Goal: Transaction & Acquisition: Book appointment/travel/reservation

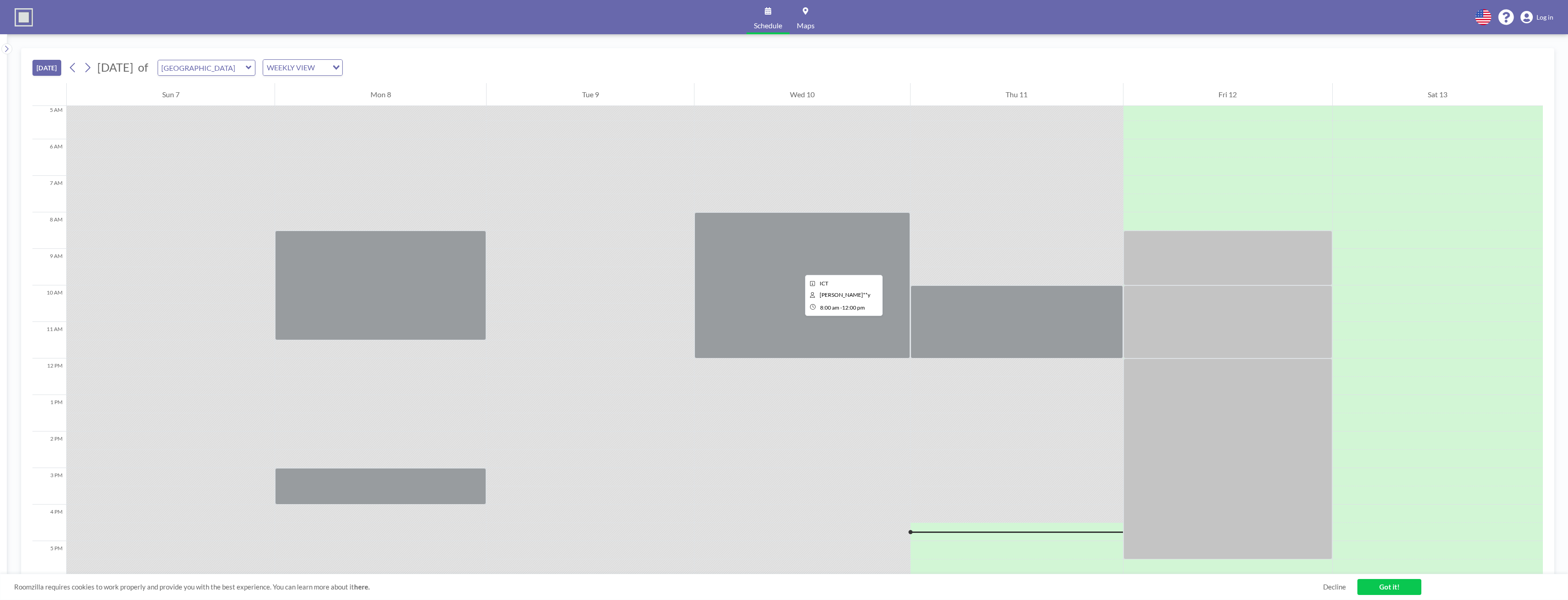
scroll to position [184, 0]
click at [89, 69] on icon at bounding box center [88, 68] width 9 height 14
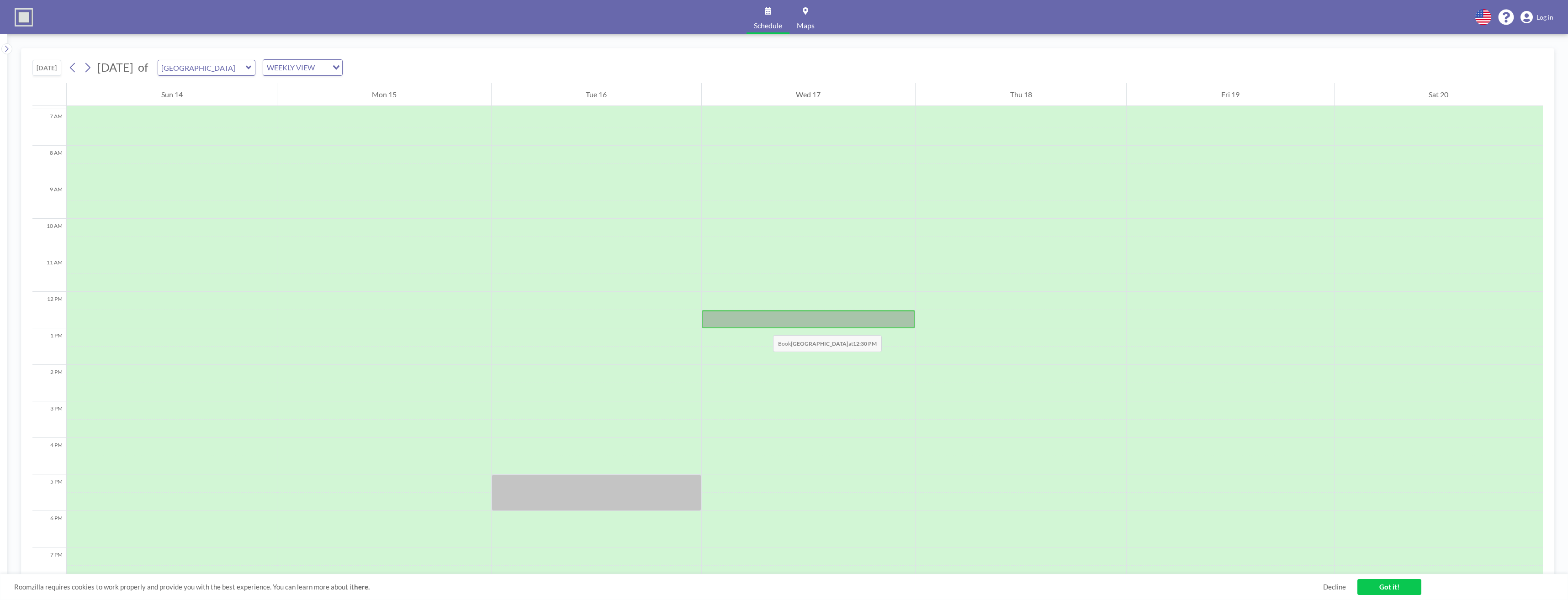
scroll to position [228, 0]
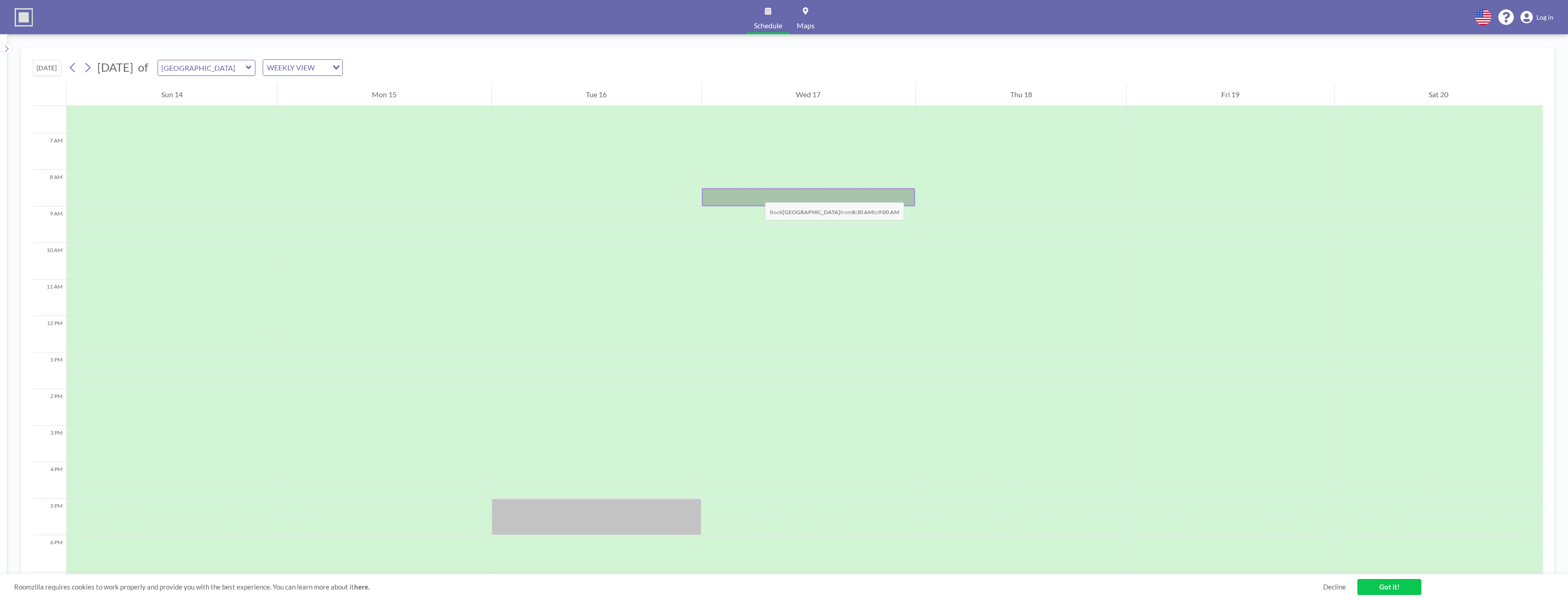
click at [755, 193] on div at bounding box center [808, 197] width 214 height 18
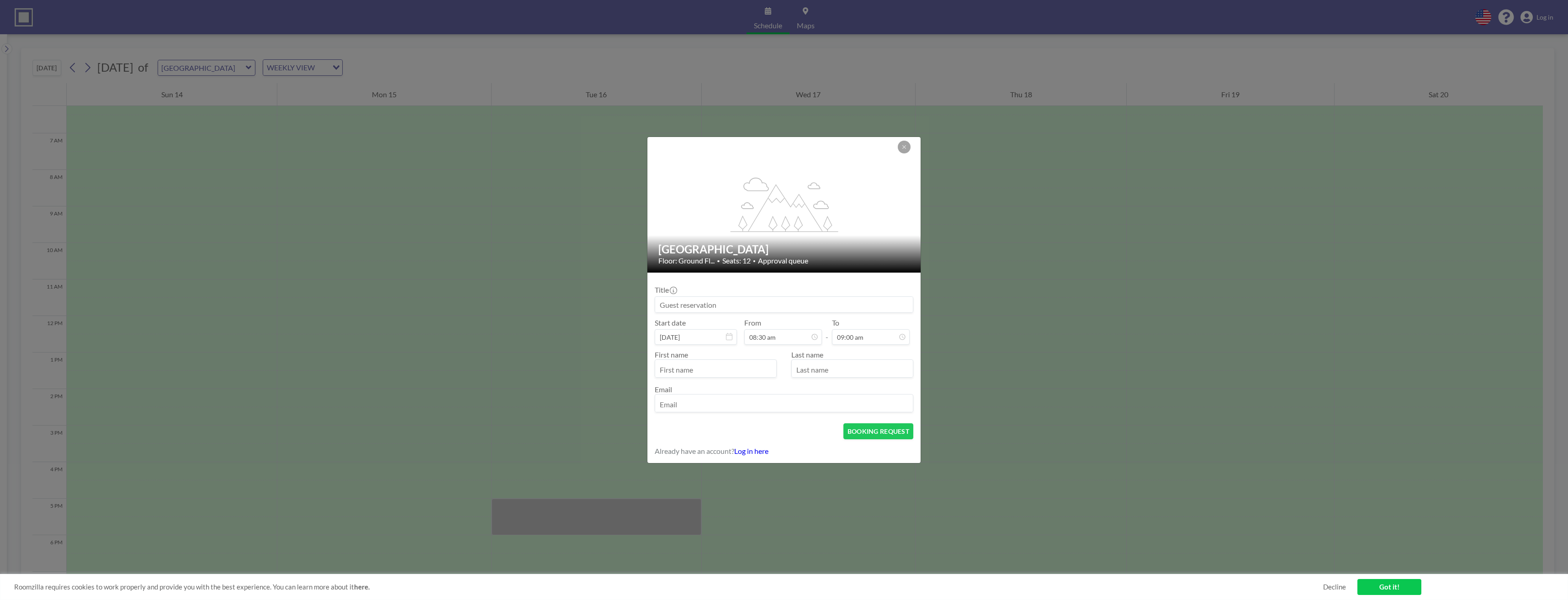
click at [743, 305] on input at bounding box center [783, 305] width 257 height 16
type input "Rich"
click at [851, 340] on input "09:00 am" at bounding box center [871, 337] width 78 height 16
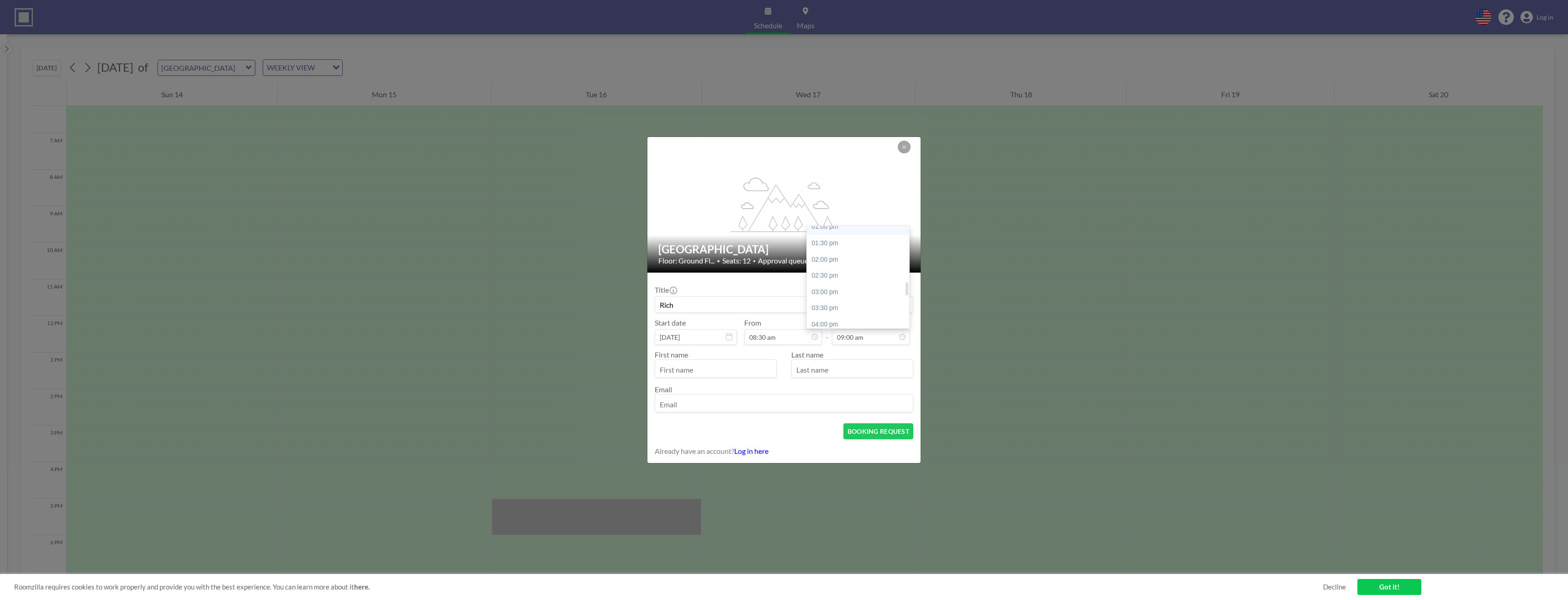
click at [838, 232] on div "01:00 pm" at bounding box center [861, 227] width 107 height 16
type input "01:00 pm"
click at [688, 369] on input "text" at bounding box center [715, 369] width 121 height 16
type input "Rich"
type input "[PERSON_NAME]"
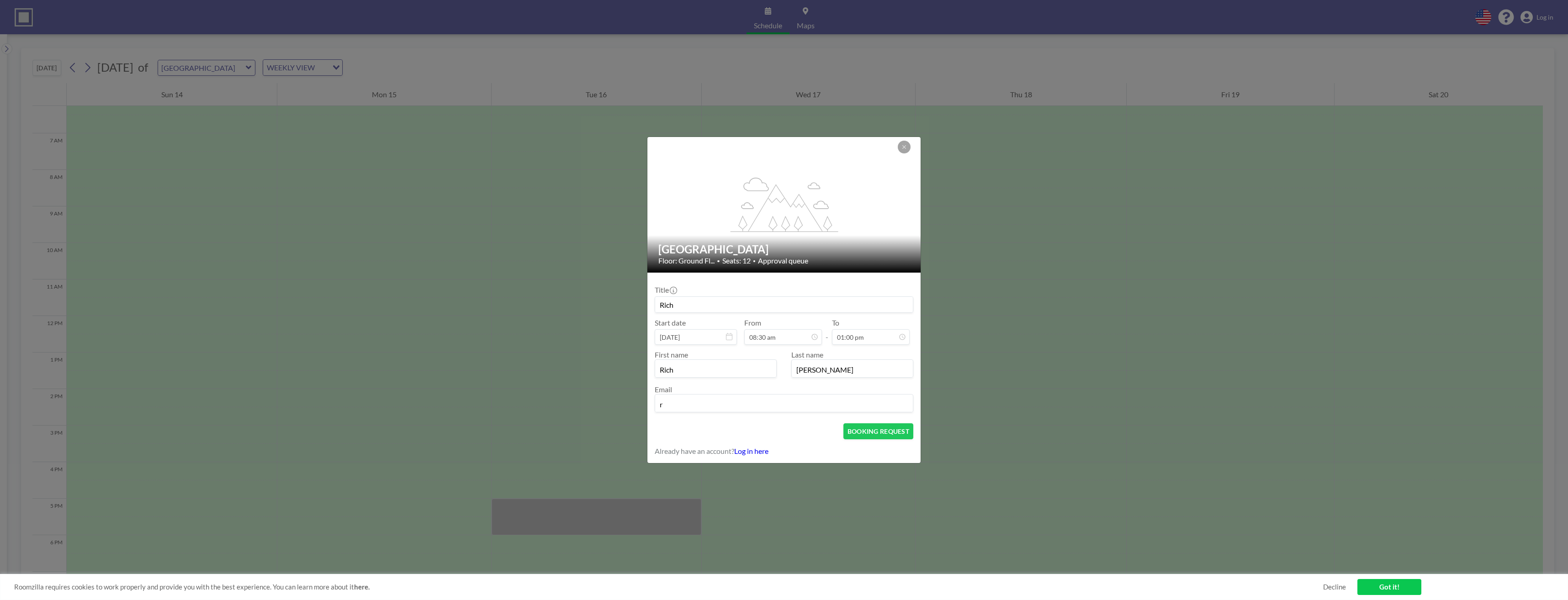
type input "[PERSON_NAME][DOMAIN_NAME][EMAIL_ADDRESS][PERSON_NAME][DOMAIN_NAME]"
click at [883, 435] on button "BOOKING REQUEST" at bounding box center [878, 431] width 70 height 16
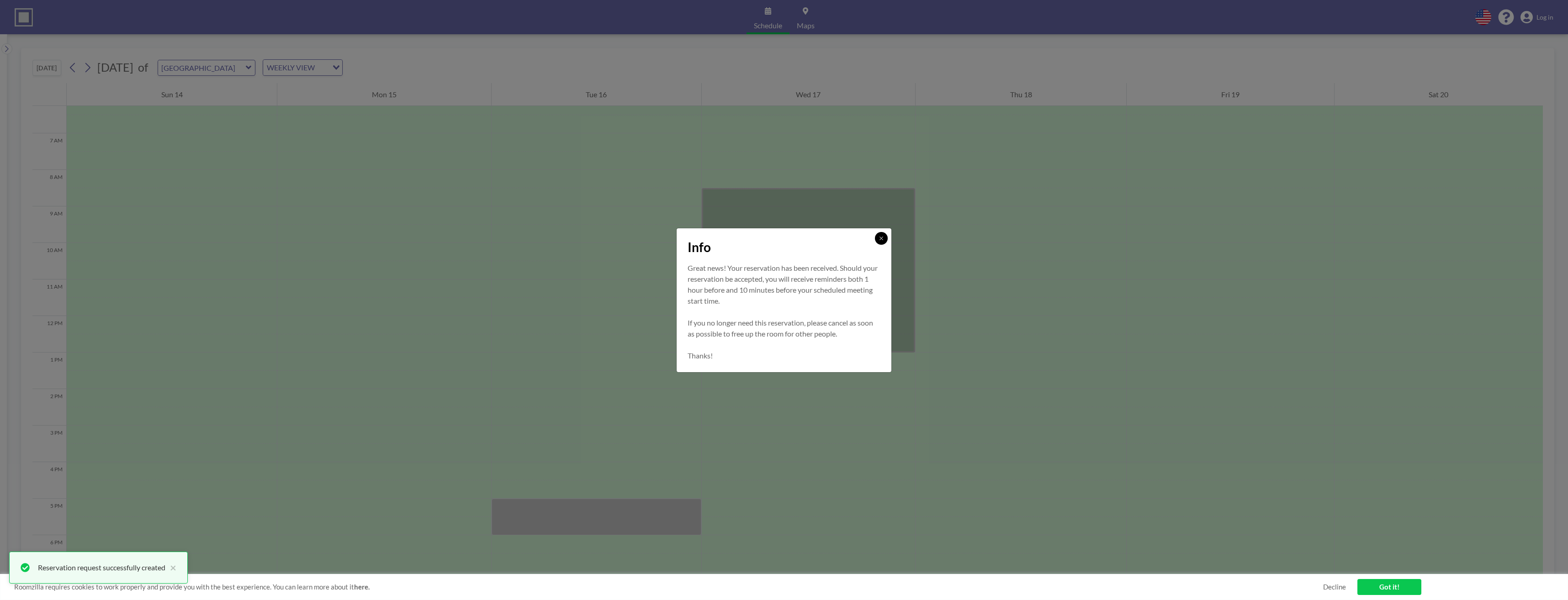
click at [883, 242] on button at bounding box center [881, 238] width 13 height 13
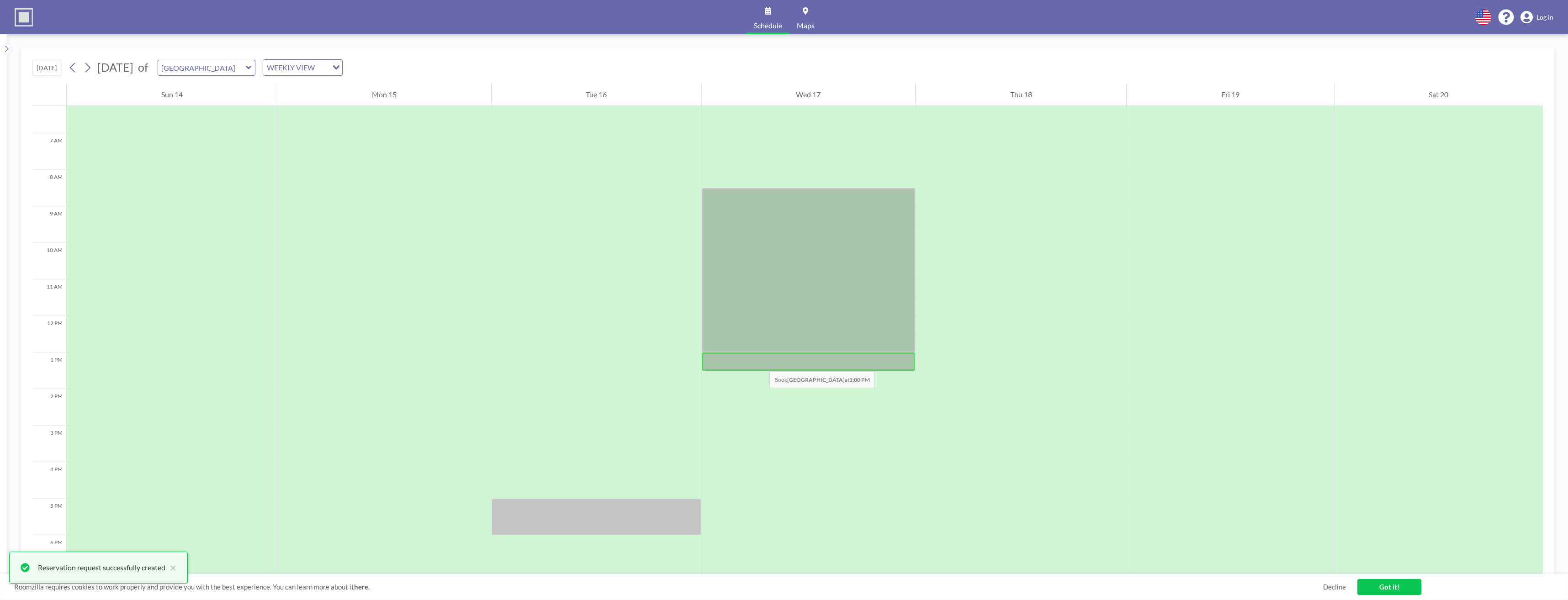
click at [760, 362] on div at bounding box center [808, 361] width 214 height 18
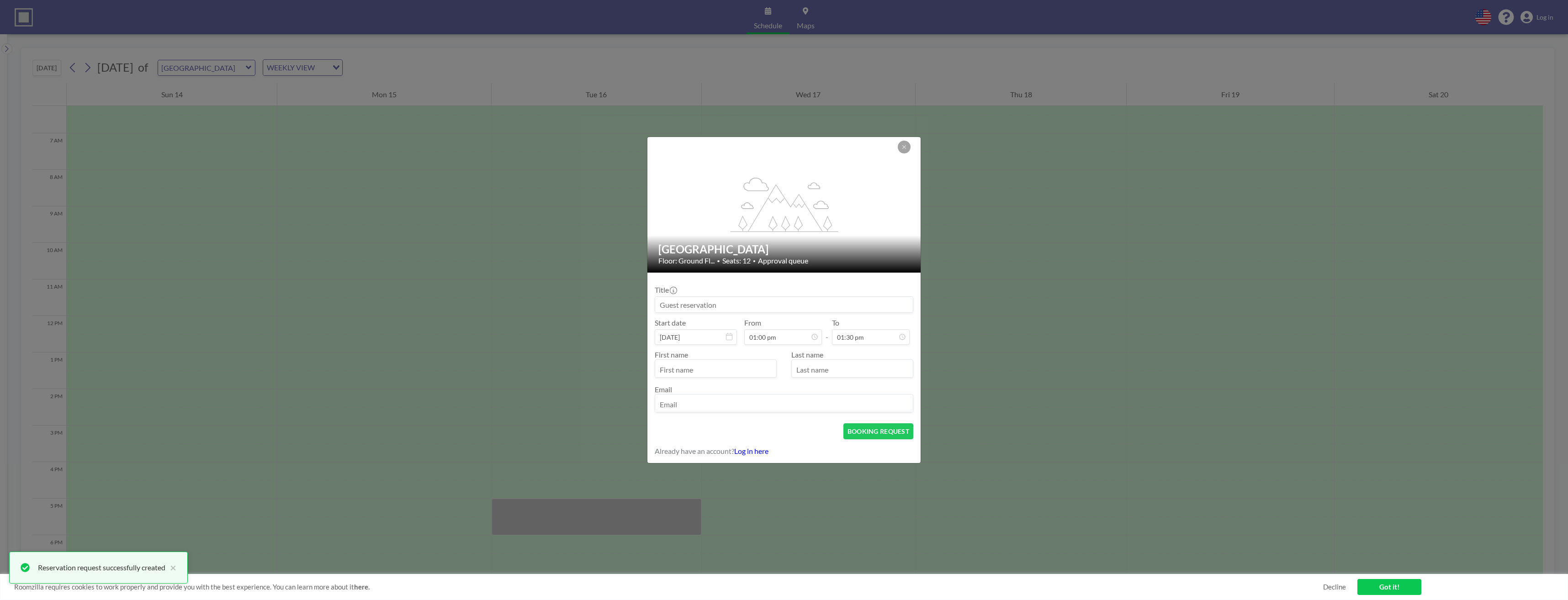
click at [760, 362] on input "text" at bounding box center [715, 369] width 121 height 16
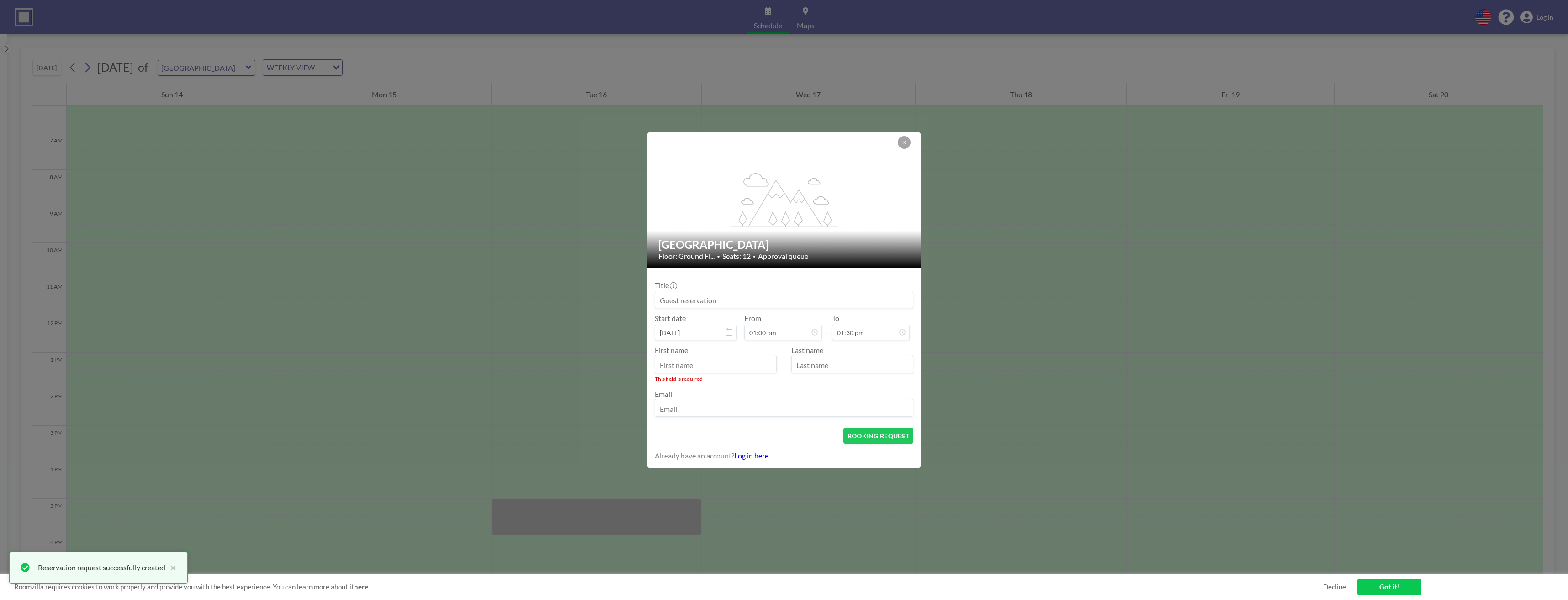
click at [820, 308] on div at bounding box center [784, 300] width 259 height 16
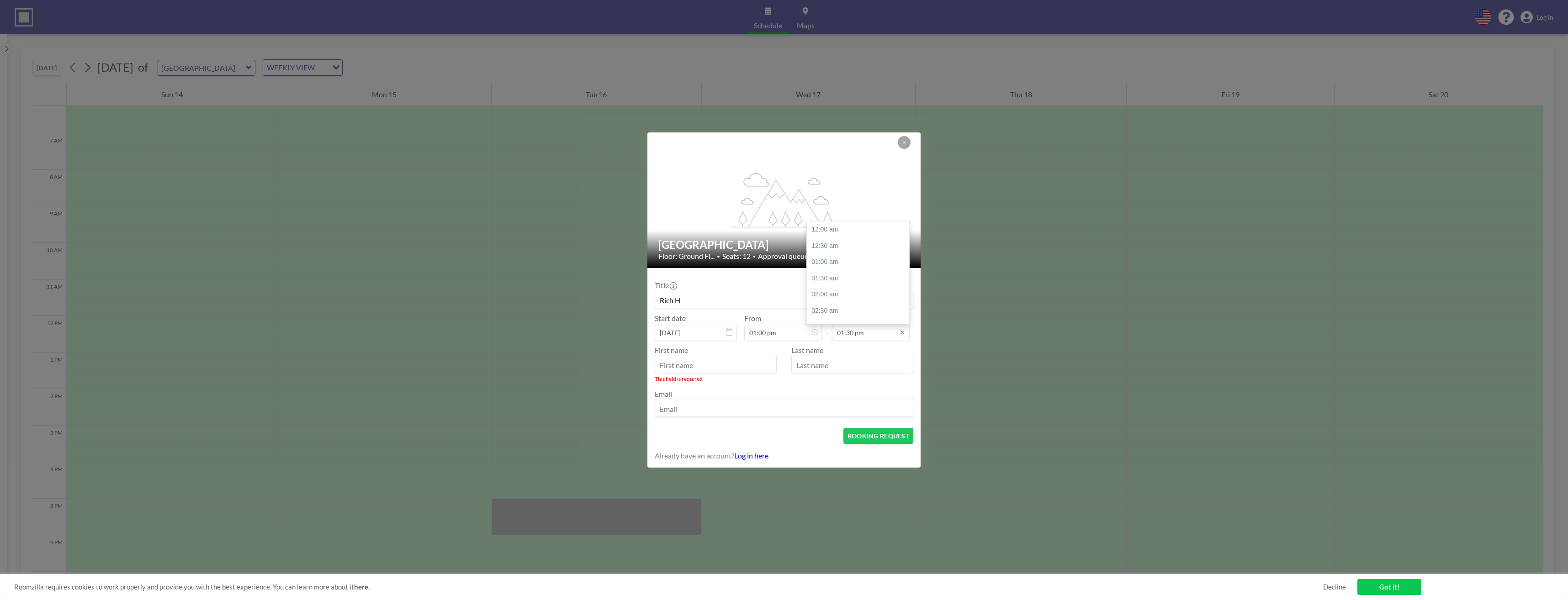
type input "Rich H"
click at [872, 326] on input "01:30 pm" at bounding box center [871, 333] width 78 height 16
click at [843, 250] on div "05:00 pm" at bounding box center [861, 252] width 107 height 16
type input "05:00 pm"
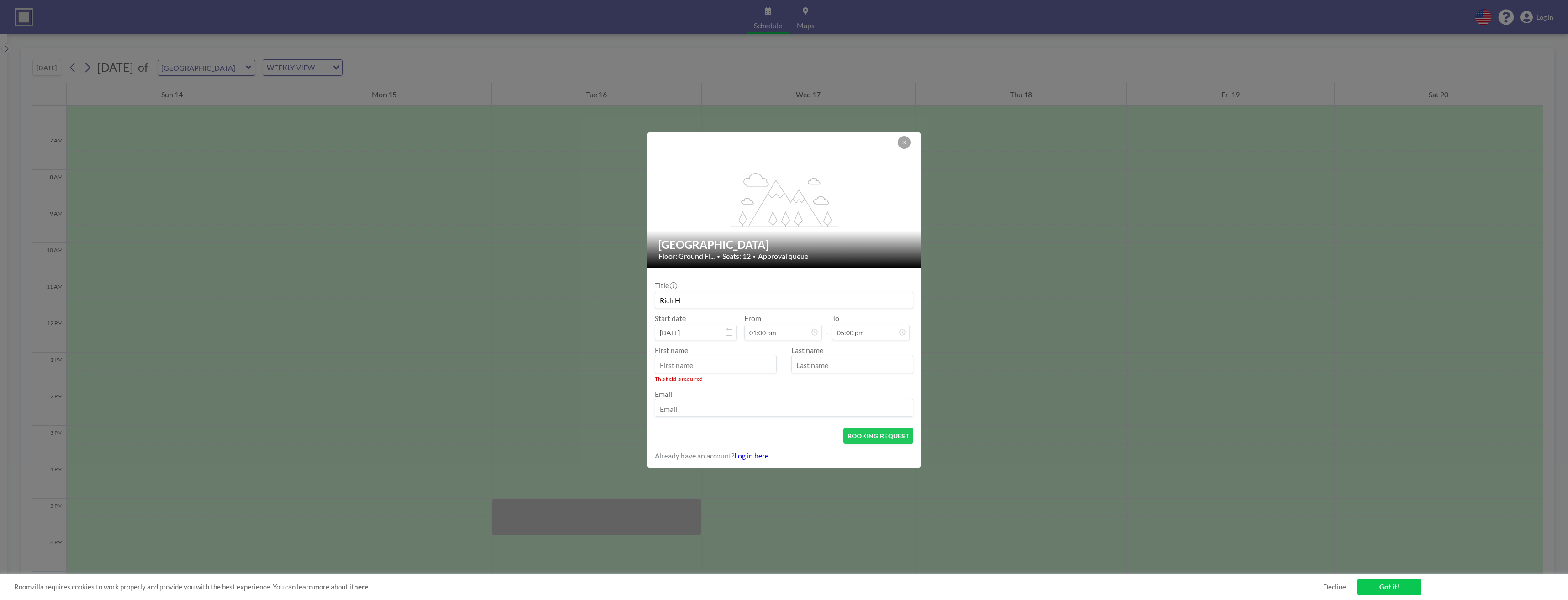
scroll to position [553, 0]
click at [692, 363] on input "text" at bounding box center [715, 365] width 121 height 16
type input "Rich"
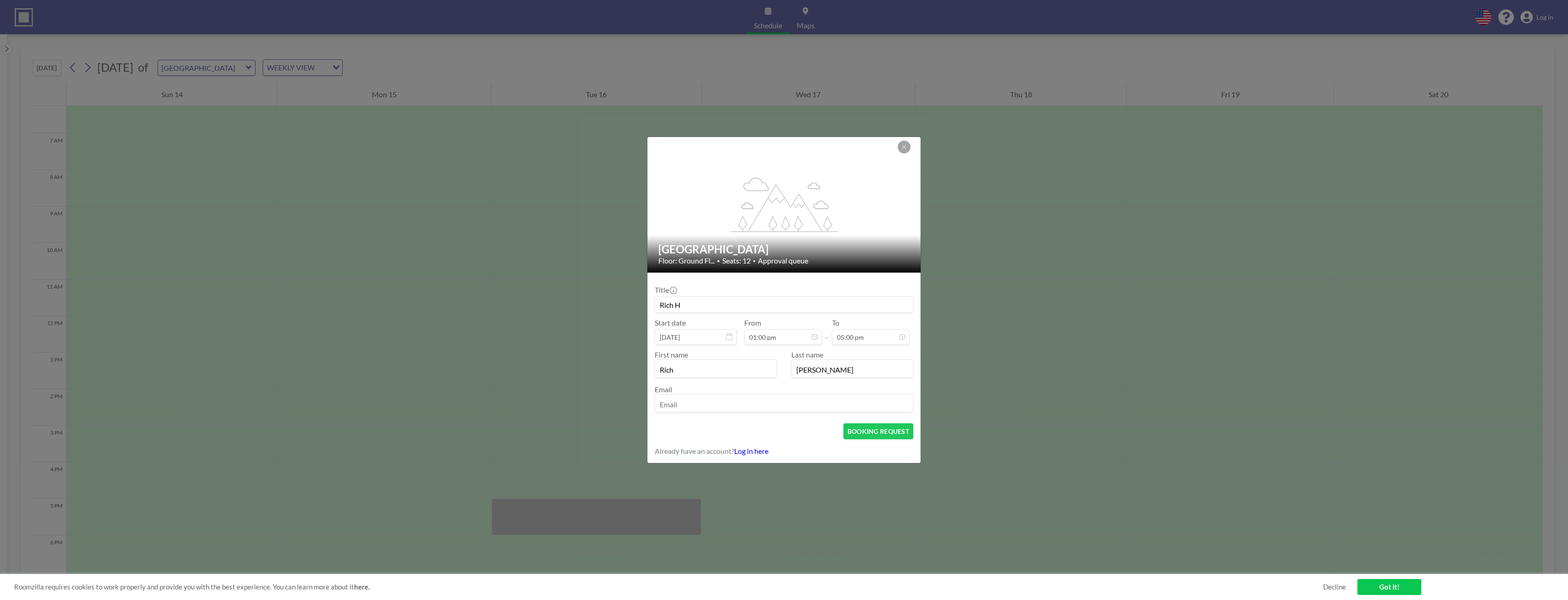
type input "[PERSON_NAME]"
type input "[PERSON_NAME][DOMAIN_NAME][EMAIL_ADDRESS][PERSON_NAME][DOMAIN_NAME]"
click at [866, 428] on button "BOOKING REQUEST" at bounding box center [878, 431] width 70 height 16
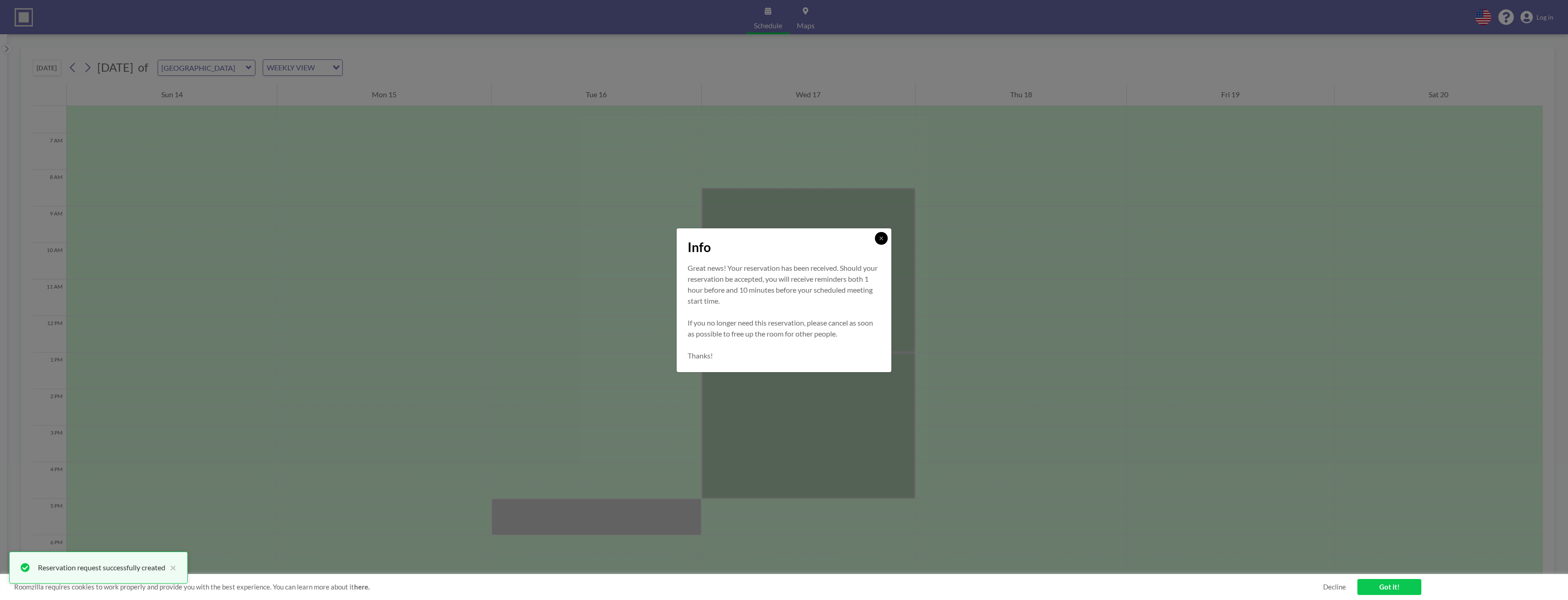
click at [883, 239] on icon at bounding box center [881, 238] width 5 height 5
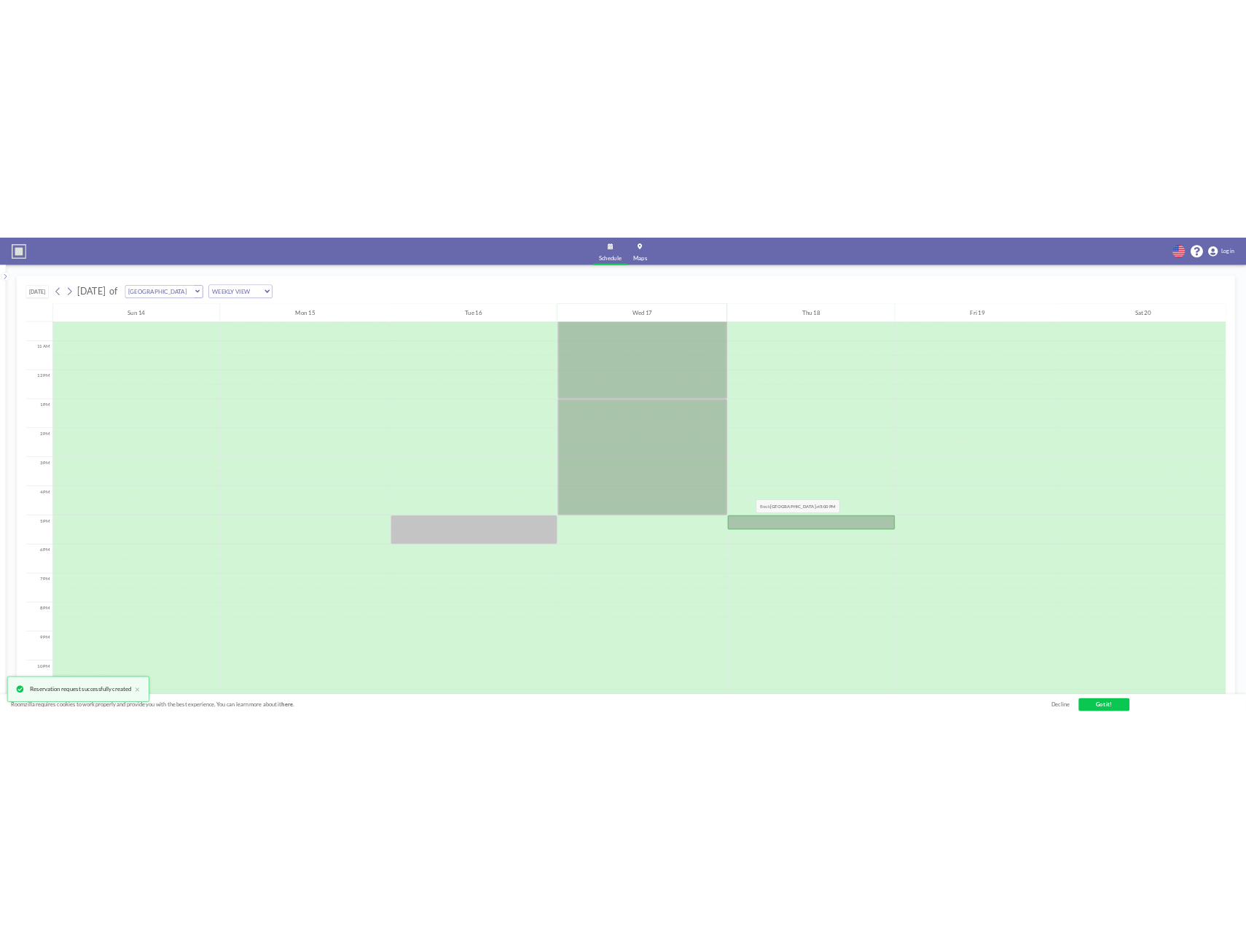
scroll to position [657, 0]
